Goal: Task Accomplishment & Management: Use online tool/utility

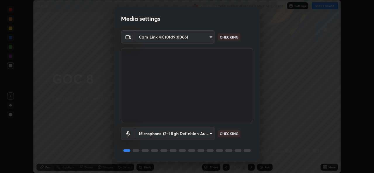
scroll to position [18, 0]
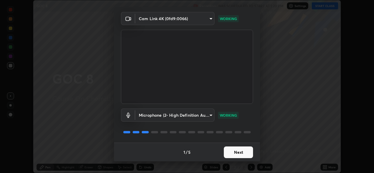
click at [232, 153] on button "Next" at bounding box center [238, 153] width 29 height 12
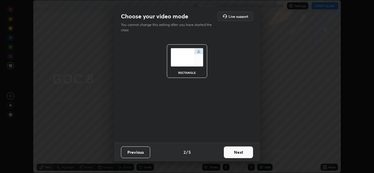
scroll to position [0, 0]
click at [233, 154] on button "Next" at bounding box center [238, 153] width 29 height 12
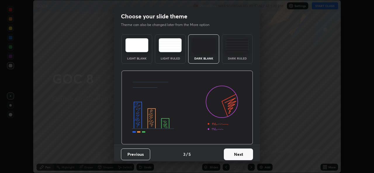
click at [234, 154] on button "Next" at bounding box center [238, 155] width 29 height 12
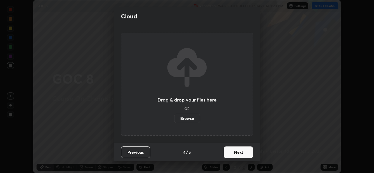
click at [187, 120] on label "Browse" at bounding box center [187, 118] width 26 height 9
click at [174, 120] on input "Browse" at bounding box center [174, 118] width 0 height 9
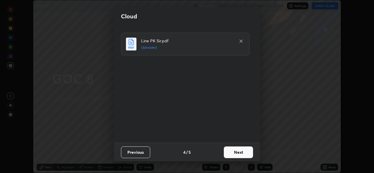
click at [230, 157] on button "Next" at bounding box center [238, 153] width 29 height 12
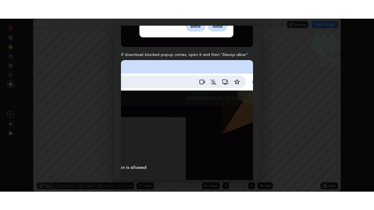
scroll to position [138, 0]
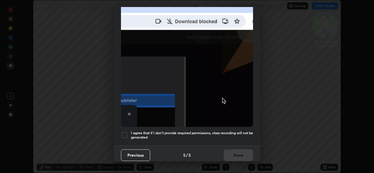
click at [151, 132] on h5 "I agree that if I don't provide required permissions, class recording will not …" at bounding box center [192, 135] width 122 height 9
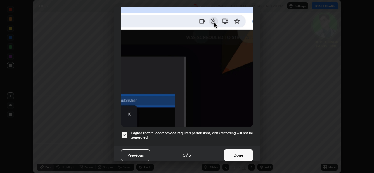
click at [235, 151] on button "Done" at bounding box center [238, 155] width 29 height 12
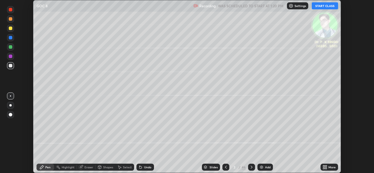
click at [329, 169] on div "More" at bounding box center [329, 167] width 18 height 7
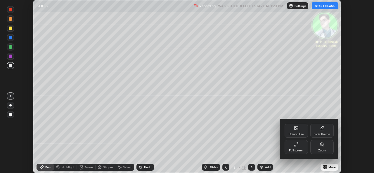
click at [295, 148] on div "Full screen" at bounding box center [295, 147] width 23 height 14
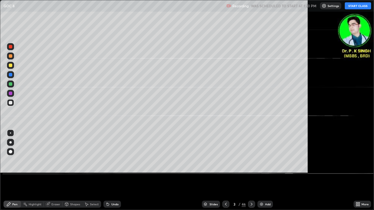
scroll to position [210, 374]
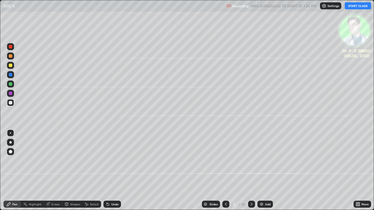
click at [357, 5] on button "START CLASS" at bounding box center [358, 5] width 26 height 7
click at [12, 65] on div at bounding box center [11, 66] width 4 height 4
click at [11, 65] on div at bounding box center [11, 66] width 4 height 4
click at [12, 66] on div at bounding box center [11, 66] width 4 height 4
click at [251, 173] on icon at bounding box center [251, 204] width 5 height 5
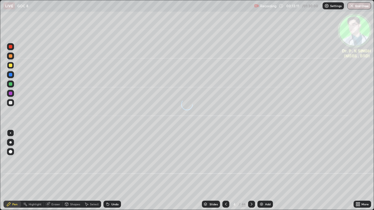
click at [13, 65] on div at bounding box center [10, 65] width 7 height 7
click at [250, 173] on icon at bounding box center [251, 204] width 5 height 5
click at [251, 173] on div at bounding box center [251, 204] width 7 height 7
click at [251, 173] on icon at bounding box center [252, 204] width 2 height 3
click at [11, 65] on div at bounding box center [11, 66] width 4 height 4
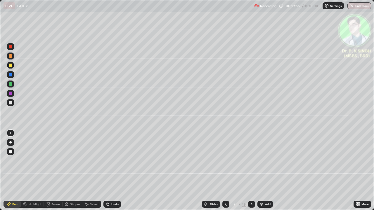
click at [12, 65] on div at bounding box center [11, 66] width 4 height 4
click at [11, 84] on div at bounding box center [11, 84] width 4 height 4
click at [11, 75] on div at bounding box center [11, 75] width 4 height 4
click at [250, 173] on icon at bounding box center [251, 204] width 5 height 5
click at [11, 65] on div at bounding box center [11, 66] width 4 height 4
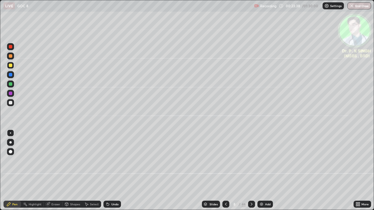
click at [10, 66] on div at bounding box center [11, 66] width 4 height 4
click at [249, 173] on icon at bounding box center [251, 204] width 5 height 5
click at [11, 66] on div at bounding box center [11, 66] width 4 height 4
click at [224, 173] on icon at bounding box center [225, 204] width 5 height 5
click at [225, 173] on icon at bounding box center [225, 204] width 5 height 5
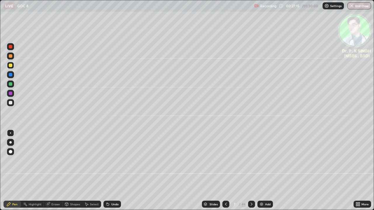
click at [225, 173] on icon at bounding box center [225, 204] width 5 height 5
click at [223, 173] on icon at bounding box center [225, 204] width 5 height 5
click at [222, 173] on div at bounding box center [225, 204] width 7 height 7
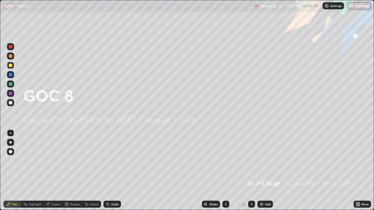
click at [222, 173] on div at bounding box center [225, 205] width 7 height 12
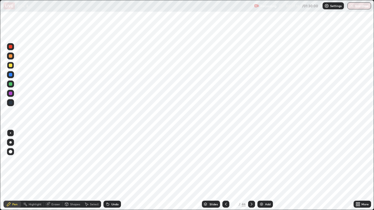
click at [251, 173] on icon at bounding box center [251, 204] width 5 height 5
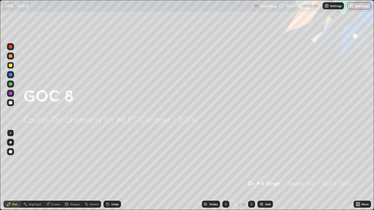
click at [251, 173] on icon at bounding box center [251, 204] width 5 height 5
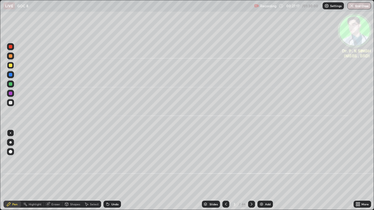
click at [250, 173] on icon at bounding box center [251, 204] width 5 height 5
click at [251, 173] on icon at bounding box center [251, 204] width 5 height 5
click at [225, 173] on icon at bounding box center [225, 204] width 5 height 5
click at [250, 173] on icon at bounding box center [251, 204] width 5 height 5
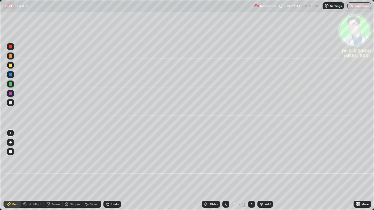
click at [251, 173] on icon at bounding box center [251, 204] width 5 height 5
click at [250, 173] on icon at bounding box center [251, 204] width 5 height 5
click at [250, 173] on div at bounding box center [251, 204] width 7 height 7
click at [249, 173] on div at bounding box center [251, 205] width 7 height 12
click at [248, 173] on div at bounding box center [251, 205] width 7 height 12
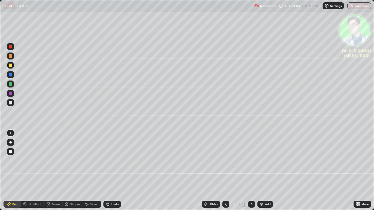
click at [253, 173] on div at bounding box center [251, 205] width 7 height 12
click at [50, 173] on div "Eraser" at bounding box center [53, 204] width 19 height 7
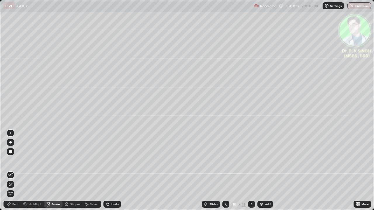
click at [11, 173] on icon at bounding box center [10, 184] width 5 height 5
click at [15, 173] on div "Pen" at bounding box center [14, 204] width 5 height 3
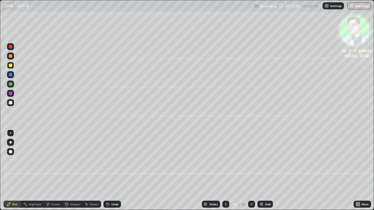
click at [251, 173] on icon at bounding box center [251, 204] width 5 height 5
click at [11, 66] on div at bounding box center [11, 66] width 4 height 4
click at [250, 173] on icon at bounding box center [251, 204] width 5 height 5
click at [253, 173] on div at bounding box center [251, 204] width 7 height 7
click at [250, 173] on div at bounding box center [251, 204] width 7 height 7
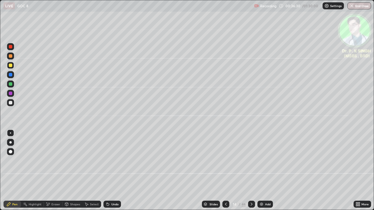
click at [250, 173] on icon at bounding box center [251, 204] width 5 height 5
click at [10, 65] on div at bounding box center [11, 66] width 4 height 4
click at [13, 76] on div at bounding box center [10, 74] width 7 height 7
click at [12, 66] on div at bounding box center [11, 66] width 4 height 4
click at [249, 173] on icon at bounding box center [251, 204] width 5 height 5
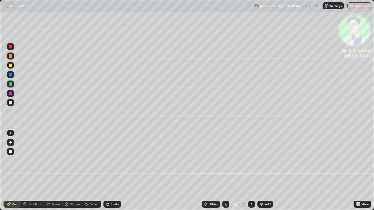
click at [226, 173] on icon at bounding box center [225, 204] width 5 height 5
click at [250, 173] on icon at bounding box center [251, 204] width 5 height 5
click at [14, 65] on div at bounding box center [10, 65] width 7 height 7
click at [251, 173] on icon at bounding box center [251, 204] width 5 height 5
click at [52, 173] on div "Eraser" at bounding box center [55, 204] width 9 height 3
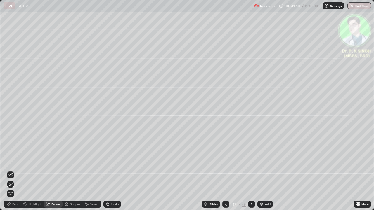
click at [11, 173] on span "Erase all" at bounding box center [10, 194] width 6 height 4
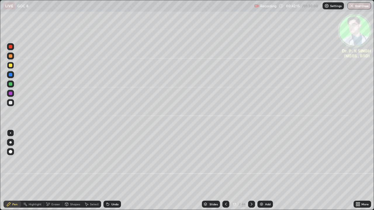
click at [50, 173] on div "Eraser" at bounding box center [53, 204] width 19 height 7
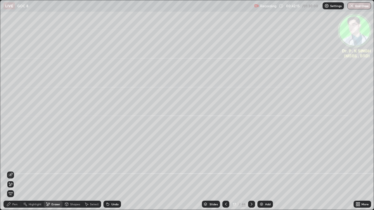
click at [11, 173] on span "Erase all" at bounding box center [10, 194] width 6 height 4
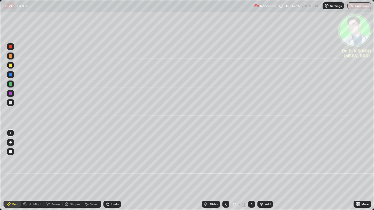
click at [13, 173] on div "Pen" at bounding box center [14, 204] width 5 height 3
click at [251, 173] on icon at bounding box center [251, 204] width 5 height 5
click at [11, 75] on div at bounding box center [11, 75] width 4 height 4
click at [11, 66] on div at bounding box center [11, 66] width 4 height 4
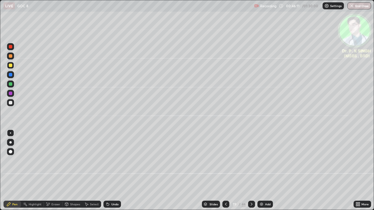
click at [251, 173] on icon at bounding box center [251, 204] width 5 height 5
click at [12, 65] on div at bounding box center [11, 66] width 4 height 4
click at [251, 173] on icon at bounding box center [251, 204] width 5 height 5
click at [11, 75] on div at bounding box center [11, 75] width 4 height 4
click at [11, 65] on div at bounding box center [11, 66] width 4 height 4
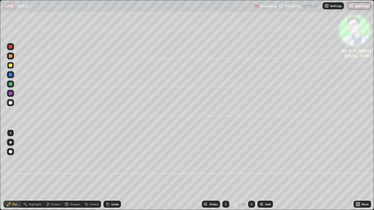
click at [11, 66] on div at bounding box center [11, 66] width 4 height 4
click at [251, 173] on icon at bounding box center [251, 204] width 5 height 5
click at [250, 173] on icon at bounding box center [251, 204] width 5 height 5
click at [251, 173] on icon at bounding box center [251, 204] width 5 height 5
click at [249, 173] on icon at bounding box center [251, 204] width 5 height 5
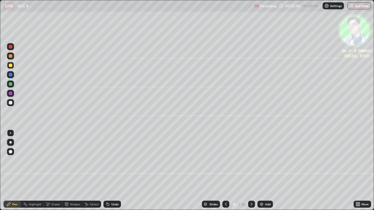
click at [11, 75] on div at bounding box center [11, 75] width 4 height 4
click at [250, 173] on icon at bounding box center [251, 204] width 5 height 5
click at [12, 66] on div at bounding box center [11, 66] width 4 height 4
click at [13, 66] on div at bounding box center [10, 65] width 7 height 7
click at [251, 173] on icon at bounding box center [251, 204] width 5 height 5
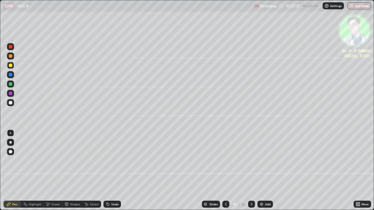
click at [11, 65] on div at bounding box center [11, 66] width 4 height 4
click at [11, 64] on div at bounding box center [11, 66] width 4 height 4
click at [251, 173] on icon at bounding box center [251, 204] width 5 height 5
click at [50, 173] on div "Eraser" at bounding box center [53, 204] width 19 height 7
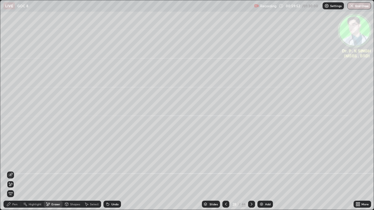
click at [11, 173] on icon at bounding box center [10, 184] width 5 height 5
click at [14, 173] on div "Pen" at bounding box center [13, 204] width 18 height 7
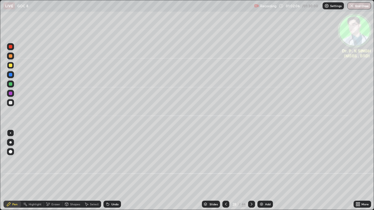
click at [251, 173] on icon at bounding box center [252, 204] width 2 height 3
click at [12, 65] on div at bounding box center [10, 65] width 7 height 7
click at [225, 173] on icon at bounding box center [225, 204] width 5 height 5
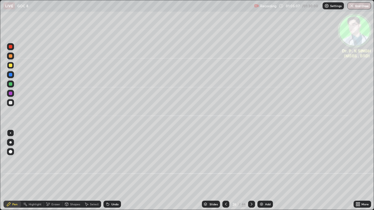
click at [225, 173] on icon at bounding box center [225, 204] width 5 height 5
click at [222, 173] on div at bounding box center [225, 204] width 7 height 7
click at [225, 173] on icon at bounding box center [225, 204] width 5 height 5
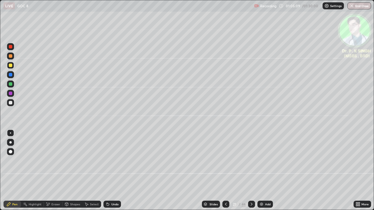
click at [225, 173] on icon at bounding box center [225, 204] width 5 height 5
click at [224, 173] on icon at bounding box center [225, 204] width 5 height 5
click at [225, 173] on icon at bounding box center [225, 204] width 5 height 5
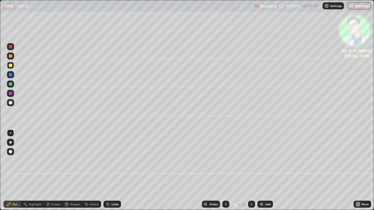
click at [225, 173] on icon at bounding box center [225, 204] width 5 height 5
click at [224, 173] on icon at bounding box center [225, 204] width 5 height 5
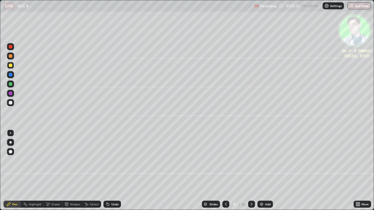
click at [225, 173] on icon at bounding box center [225, 204] width 5 height 5
click at [224, 173] on icon at bounding box center [225, 204] width 5 height 5
click at [225, 173] on icon at bounding box center [225, 204] width 5 height 5
click at [224, 173] on icon at bounding box center [225, 204] width 5 height 5
click at [223, 173] on icon at bounding box center [225, 204] width 5 height 5
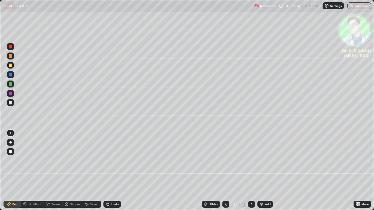
click at [251, 173] on icon at bounding box center [251, 204] width 5 height 5
click at [224, 173] on icon at bounding box center [225, 204] width 5 height 5
click at [250, 173] on icon at bounding box center [251, 204] width 5 height 5
click at [251, 173] on icon at bounding box center [251, 204] width 5 height 5
click at [250, 173] on icon at bounding box center [251, 204] width 5 height 5
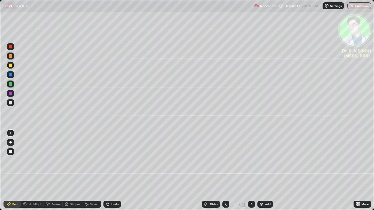
click at [251, 173] on icon at bounding box center [251, 204] width 5 height 5
click at [250, 173] on icon at bounding box center [251, 204] width 5 height 5
click at [251, 173] on div at bounding box center [251, 204] width 7 height 7
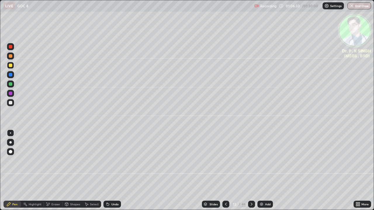
click at [251, 173] on icon at bounding box center [251, 204] width 5 height 5
click at [250, 173] on icon at bounding box center [251, 204] width 5 height 5
click at [251, 173] on icon at bounding box center [251, 204] width 5 height 5
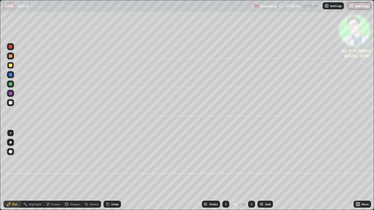
click at [250, 173] on icon at bounding box center [251, 204] width 5 height 5
click at [251, 173] on icon at bounding box center [251, 204] width 5 height 5
click at [250, 173] on icon at bounding box center [251, 204] width 5 height 5
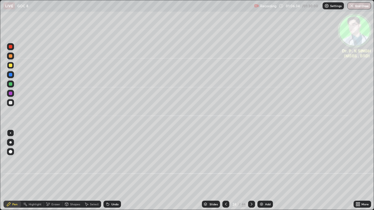
click at [251, 173] on icon at bounding box center [251, 204] width 5 height 5
click at [252, 173] on icon at bounding box center [251, 204] width 5 height 5
click at [251, 173] on icon at bounding box center [252, 204] width 2 height 3
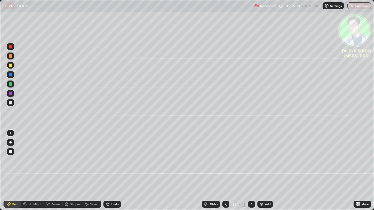
click at [250, 173] on icon at bounding box center [251, 204] width 5 height 5
click at [251, 173] on icon at bounding box center [252, 204] width 2 height 3
click at [225, 173] on icon at bounding box center [225, 204] width 5 height 5
click at [11, 84] on div at bounding box center [11, 84] width 4 height 4
click at [46, 173] on icon at bounding box center [46, 203] width 1 height 1
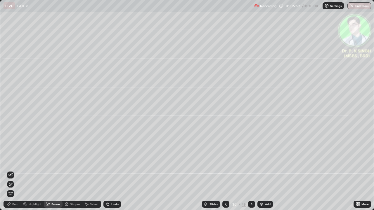
click at [11, 173] on span "Erase all" at bounding box center [10, 194] width 6 height 4
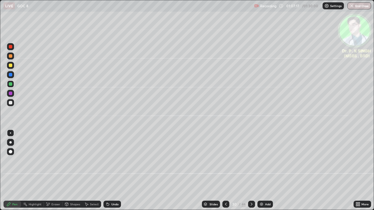
click at [12, 65] on div at bounding box center [11, 66] width 4 height 4
click at [13, 67] on div at bounding box center [10, 65] width 7 height 7
click at [252, 173] on icon at bounding box center [251, 204] width 5 height 5
click at [12, 66] on div at bounding box center [11, 66] width 4 height 4
click at [13, 66] on div at bounding box center [10, 65] width 7 height 7
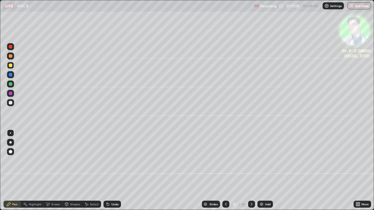
click at [11, 65] on div at bounding box center [11, 66] width 4 height 4
click at [251, 173] on icon at bounding box center [251, 204] width 5 height 5
click at [225, 173] on icon at bounding box center [225, 204] width 5 height 5
click at [244, 173] on div "46" at bounding box center [243, 204] width 4 height 5
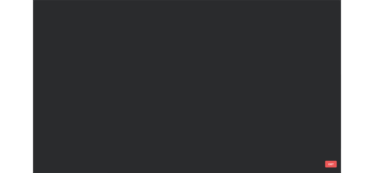
scroll to position [208, 370]
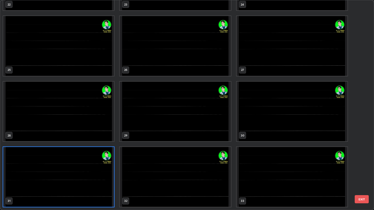
click at [100, 171] on img "grid" at bounding box center [58, 177] width 111 height 60
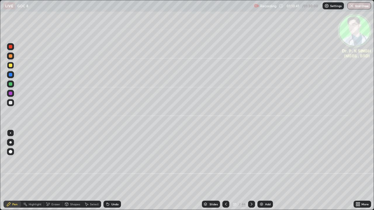
click at [250, 173] on icon at bounding box center [251, 204] width 5 height 5
click at [11, 66] on div at bounding box center [11, 66] width 4 height 4
click at [250, 173] on icon at bounding box center [251, 204] width 5 height 5
click at [222, 173] on div at bounding box center [225, 204] width 7 height 7
click at [251, 173] on icon at bounding box center [251, 204] width 5 height 5
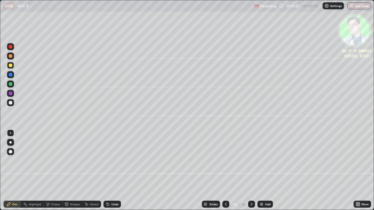
click at [224, 173] on div at bounding box center [225, 204] width 7 height 7
click at [10, 66] on div at bounding box center [11, 66] width 4 height 4
click at [49, 173] on icon at bounding box center [48, 204] width 5 height 5
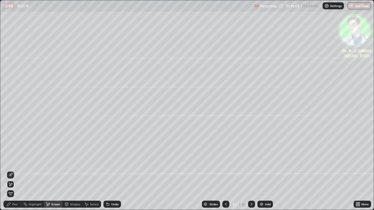
click at [12, 173] on icon at bounding box center [10, 184] width 5 height 5
click at [15, 173] on div "Pen" at bounding box center [13, 204] width 18 height 7
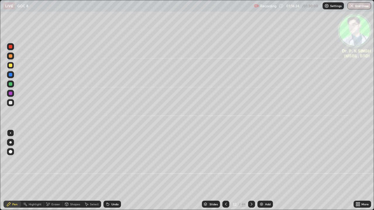
click at [251, 173] on icon at bounding box center [251, 204] width 5 height 5
click at [51, 173] on div "Eraser" at bounding box center [53, 204] width 19 height 7
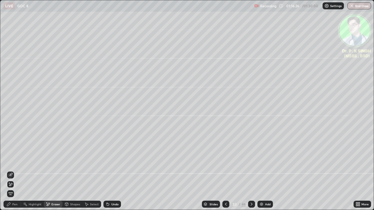
click at [13, 173] on span "Erase all" at bounding box center [10, 194] width 6 height 4
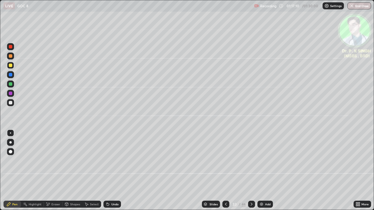
click at [223, 173] on div at bounding box center [225, 205] width 7 height 12
click at [251, 173] on icon at bounding box center [251, 204] width 5 height 5
click at [249, 173] on icon at bounding box center [251, 204] width 5 height 5
click at [225, 173] on icon at bounding box center [225, 204] width 5 height 5
click at [226, 173] on icon at bounding box center [225, 204] width 5 height 5
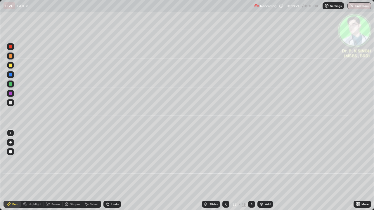
click at [225, 173] on icon at bounding box center [225, 204] width 5 height 5
click at [251, 173] on icon at bounding box center [251, 204] width 5 height 5
click at [251, 173] on icon at bounding box center [252, 204] width 2 height 3
click at [251, 173] on icon at bounding box center [251, 204] width 5 height 5
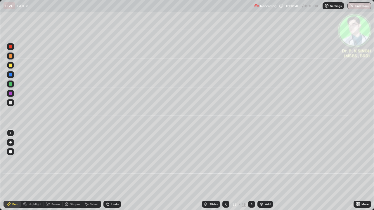
click at [226, 173] on icon at bounding box center [225, 204] width 5 height 5
click at [225, 173] on icon at bounding box center [225, 204] width 5 height 5
click at [222, 173] on div at bounding box center [225, 204] width 7 height 7
click at [251, 173] on icon at bounding box center [251, 204] width 5 height 5
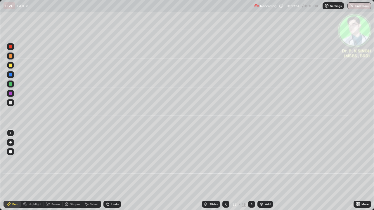
click at [251, 173] on icon at bounding box center [251, 204] width 5 height 5
click at [250, 173] on div at bounding box center [251, 204] width 7 height 7
click at [225, 173] on icon at bounding box center [225, 204] width 5 height 5
click at [251, 173] on icon at bounding box center [251, 204] width 5 height 5
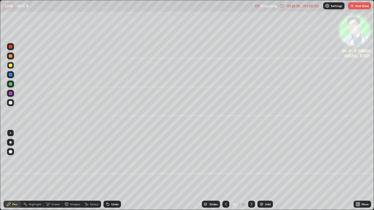
click at [250, 173] on icon at bounding box center [251, 204] width 5 height 5
click at [11, 65] on div at bounding box center [11, 66] width 4 height 4
click at [14, 66] on div at bounding box center [10, 65] width 7 height 7
click at [251, 173] on icon at bounding box center [251, 204] width 5 height 5
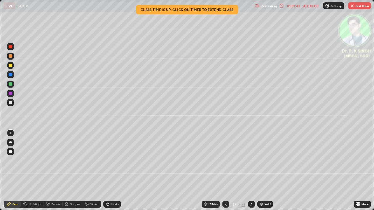
click at [360, 7] on button "End Class" at bounding box center [359, 5] width 23 height 7
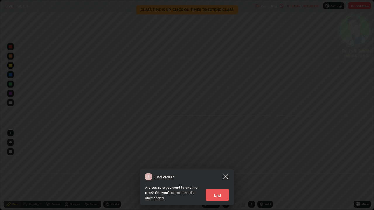
click at [220, 173] on button "End" at bounding box center [217, 195] width 23 height 12
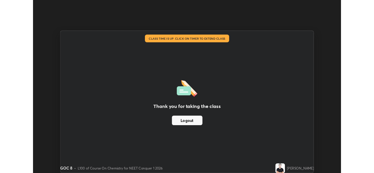
scroll to position [29025, 28824]
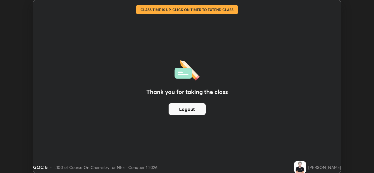
click at [246, 71] on div "Thank you for taking the class Logout" at bounding box center [186, 86] width 307 height 173
